Goal: Task Accomplishment & Management: Manage account settings

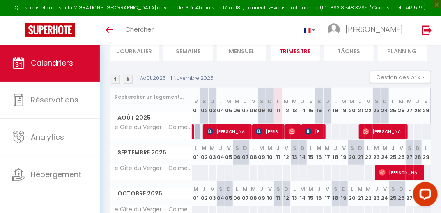
scroll to position [62, 0]
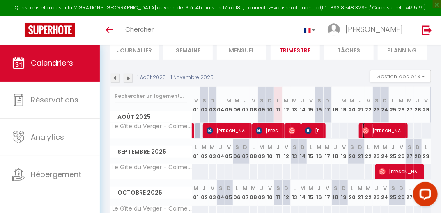
click at [369, 128] on span "[PERSON_NAME]" at bounding box center [384, 131] width 44 height 16
select select "OK"
select select "0"
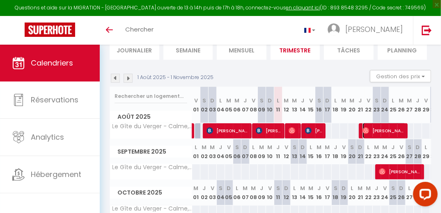
select select "1"
select select
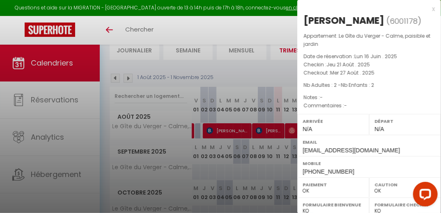
select select "30569"
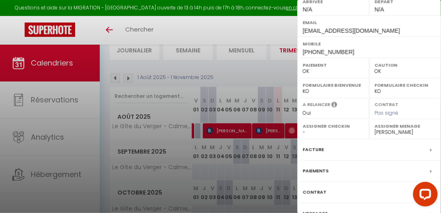
scroll to position [120, 0]
click at [316, 144] on div "Facture" at bounding box center [369, 150] width 144 height 21
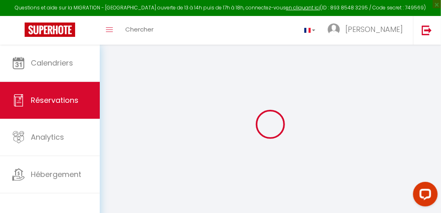
select select "cleaning"
select select "taxes"
select select
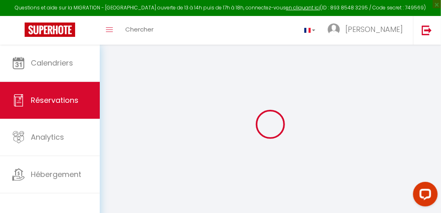
checkbox input "false"
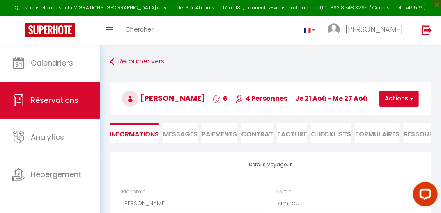
select select
checkbox input "false"
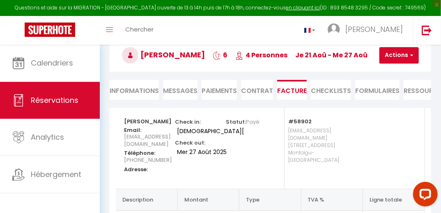
scroll to position [25, 0]
